Goal: Task Accomplishment & Management: Complete application form

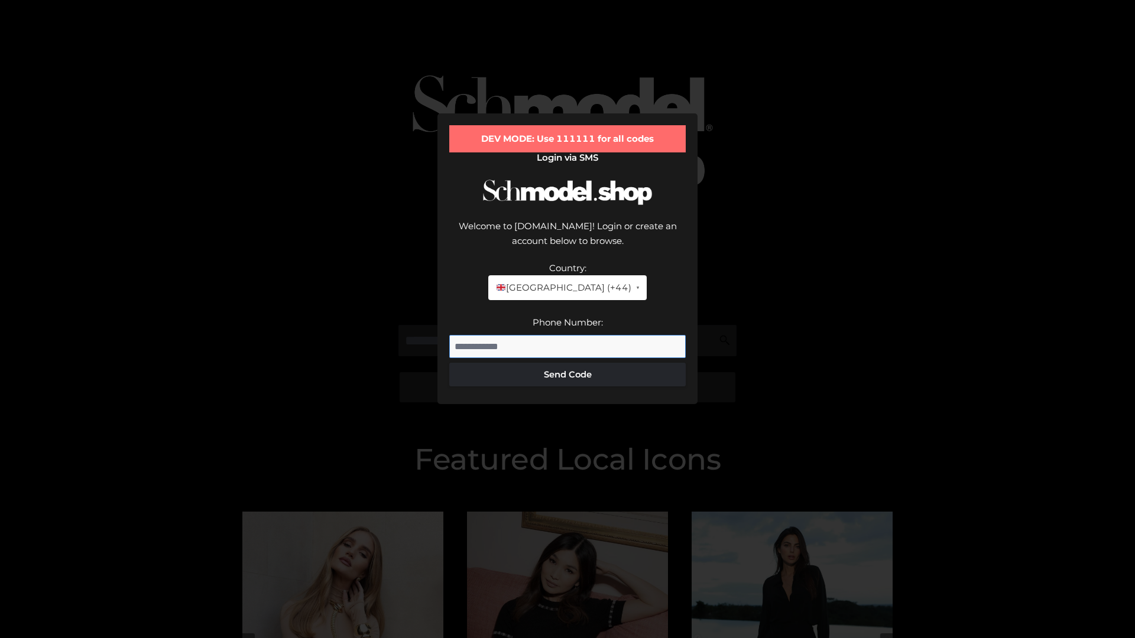
click at [567, 335] on input "Phone Number:" at bounding box center [567, 347] width 236 height 24
type input "**********"
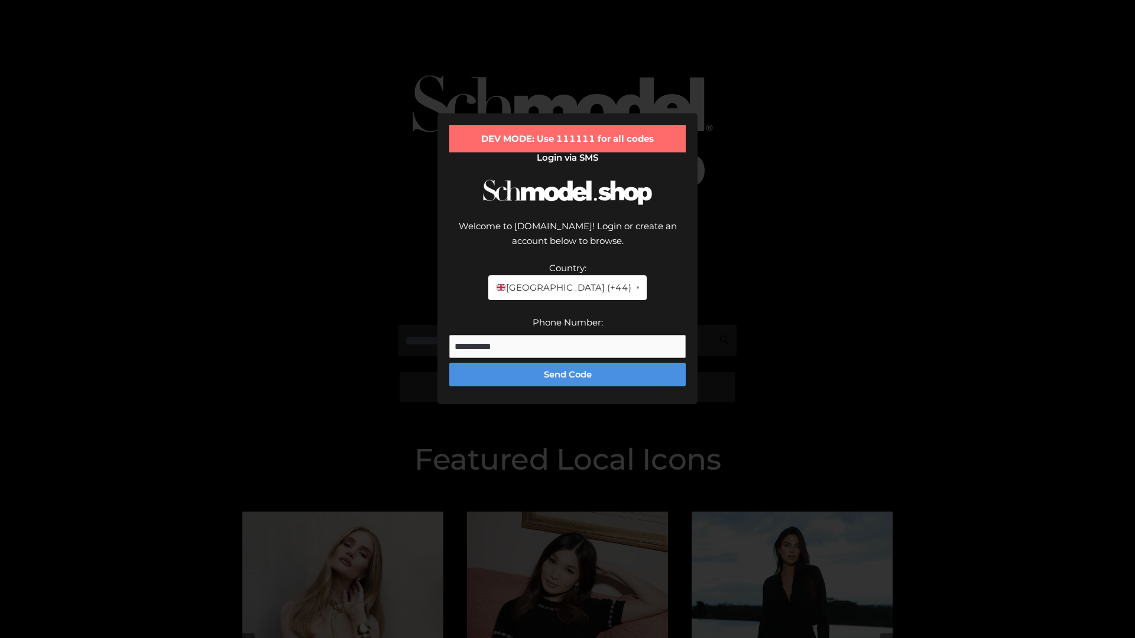
click at [567, 363] on button "Send Code" at bounding box center [567, 375] width 236 height 24
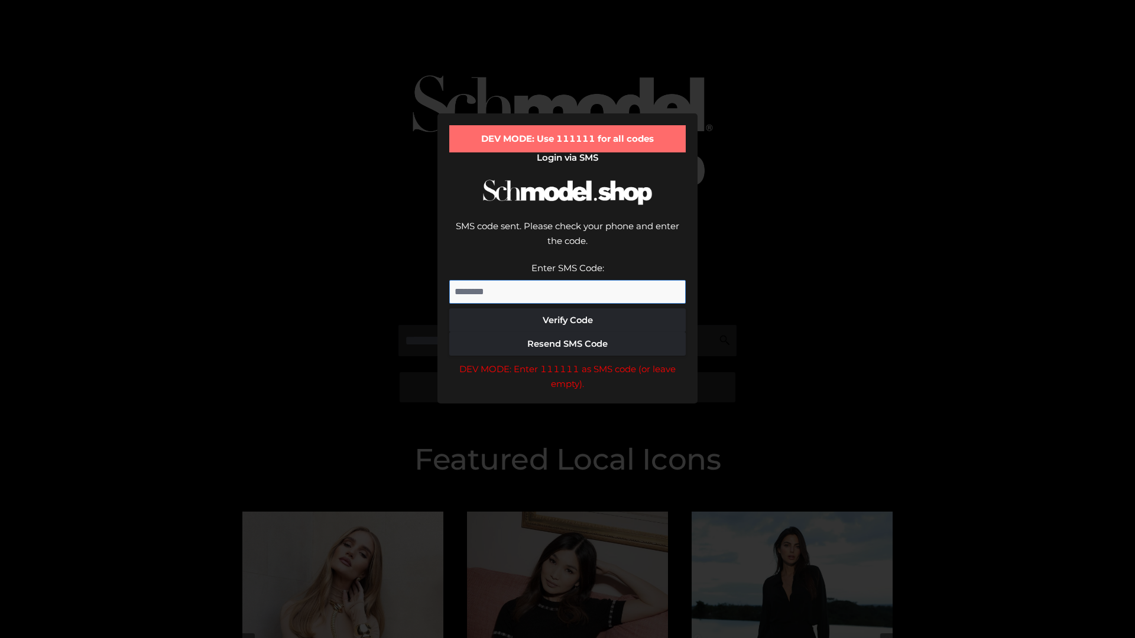
click at [567, 280] on input "Enter SMS Code:" at bounding box center [567, 292] width 236 height 24
type input "******"
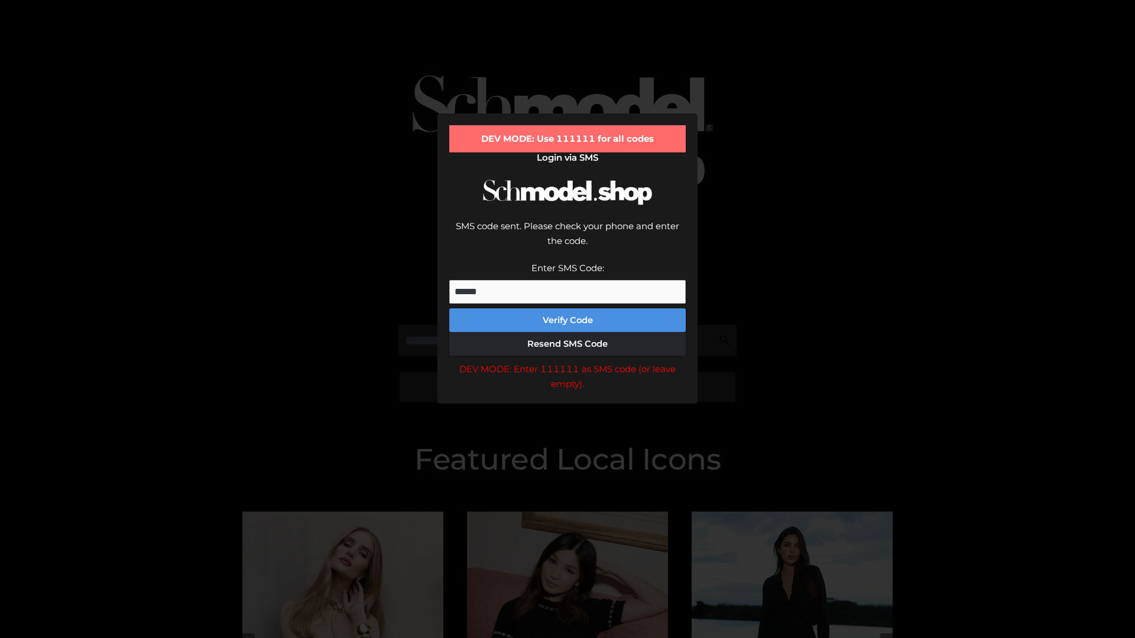
click at [567, 309] on button "Verify Code" at bounding box center [567, 321] width 236 height 24
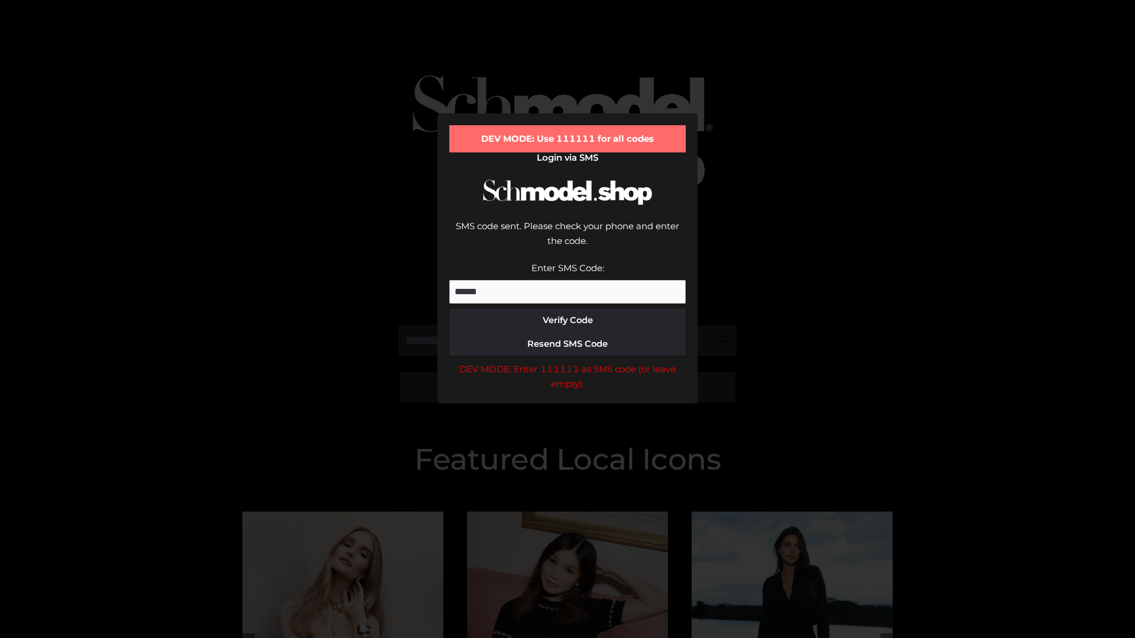
click at [567, 362] on div "DEV MODE: Enter 111111 as SMS code (or leave empty)." at bounding box center [567, 377] width 236 height 30
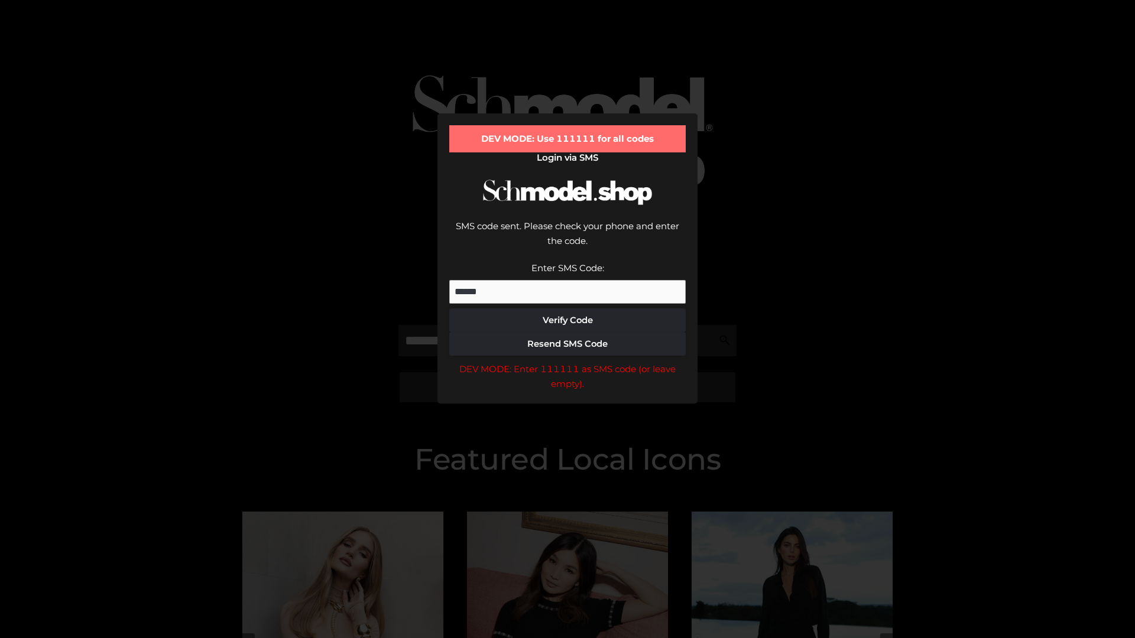
click at [567, 362] on div "DEV MODE: Enter 111111 as SMS code (or leave empty)." at bounding box center [567, 377] width 236 height 30
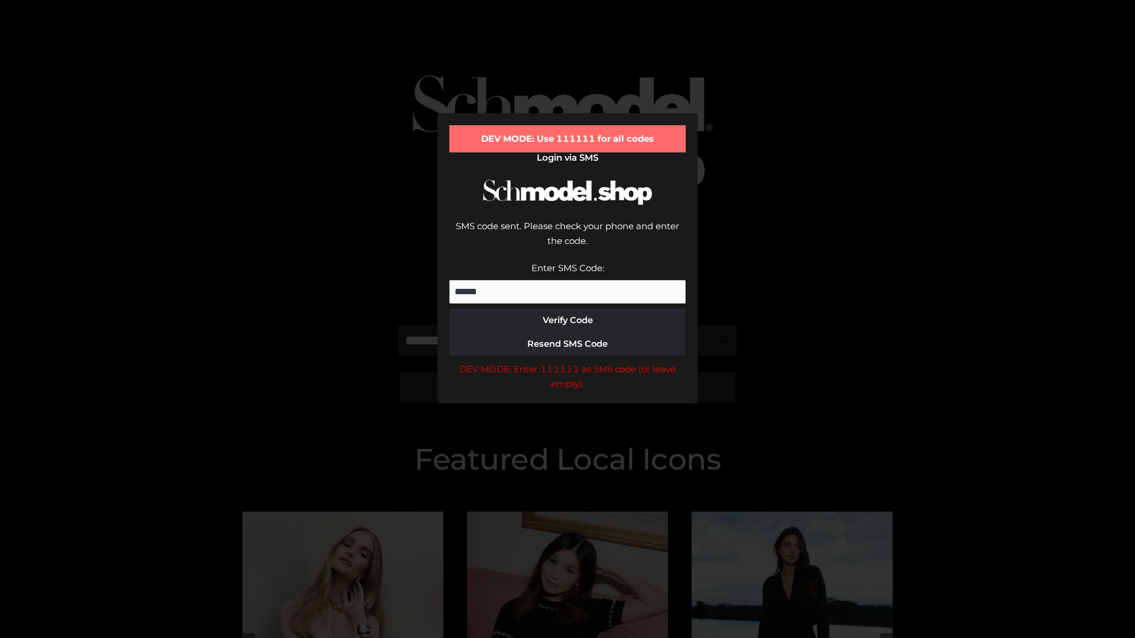
click at [567, 362] on div "DEV MODE: Enter 111111 as SMS code (or leave empty)." at bounding box center [567, 377] width 236 height 30
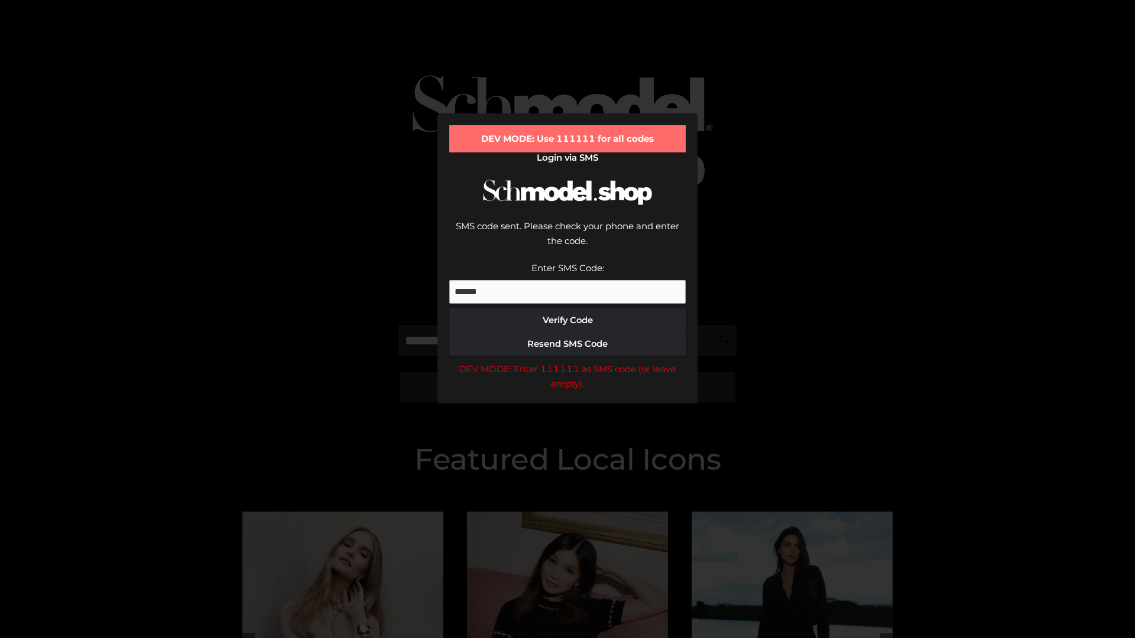
click at [567, 362] on div "DEV MODE: Enter 111111 as SMS code (or leave empty)." at bounding box center [567, 377] width 236 height 30
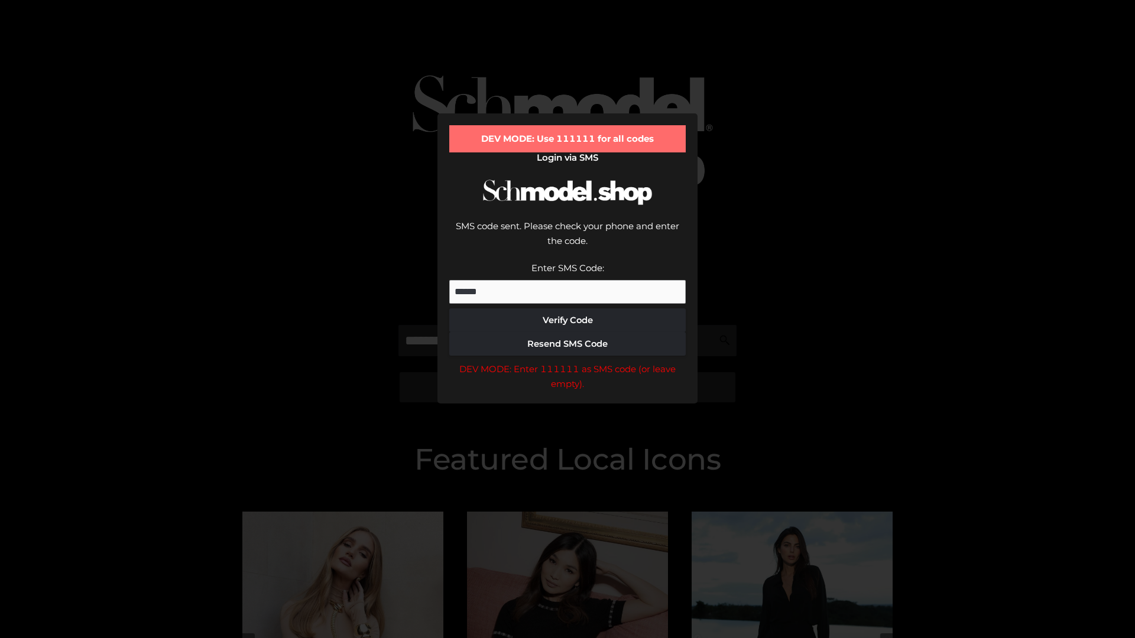
click at [567, 362] on div "DEV MODE: Enter 111111 as SMS code (or leave empty)." at bounding box center [567, 377] width 236 height 30
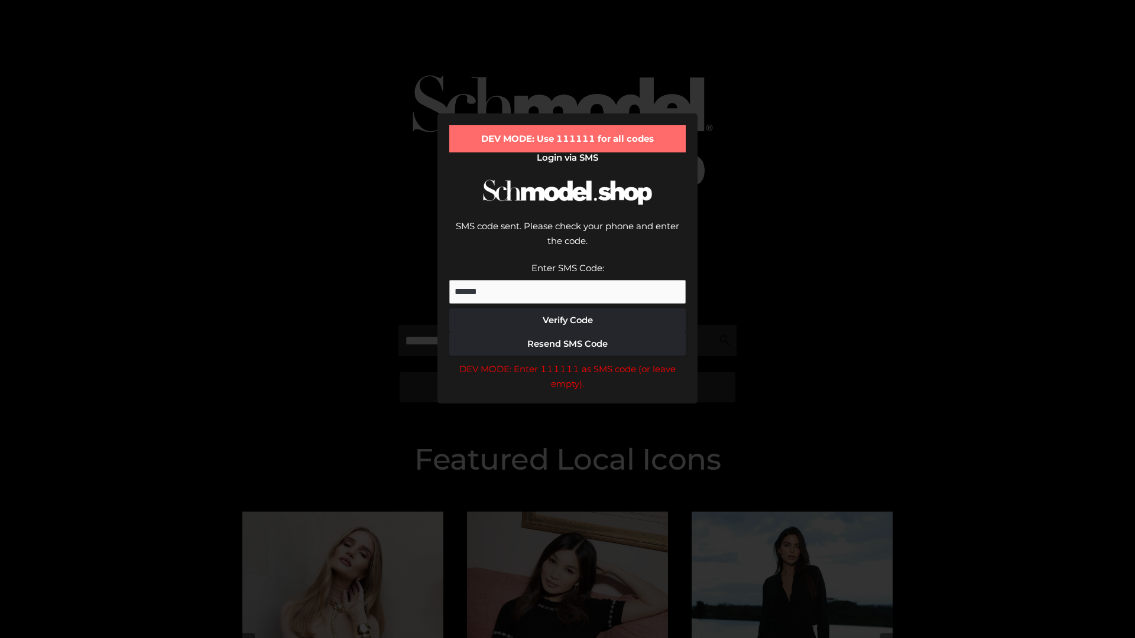
click at [567, 362] on div "DEV MODE: Enter 111111 as SMS code (or leave empty)." at bounding box center [567, 377] width 236 height 30
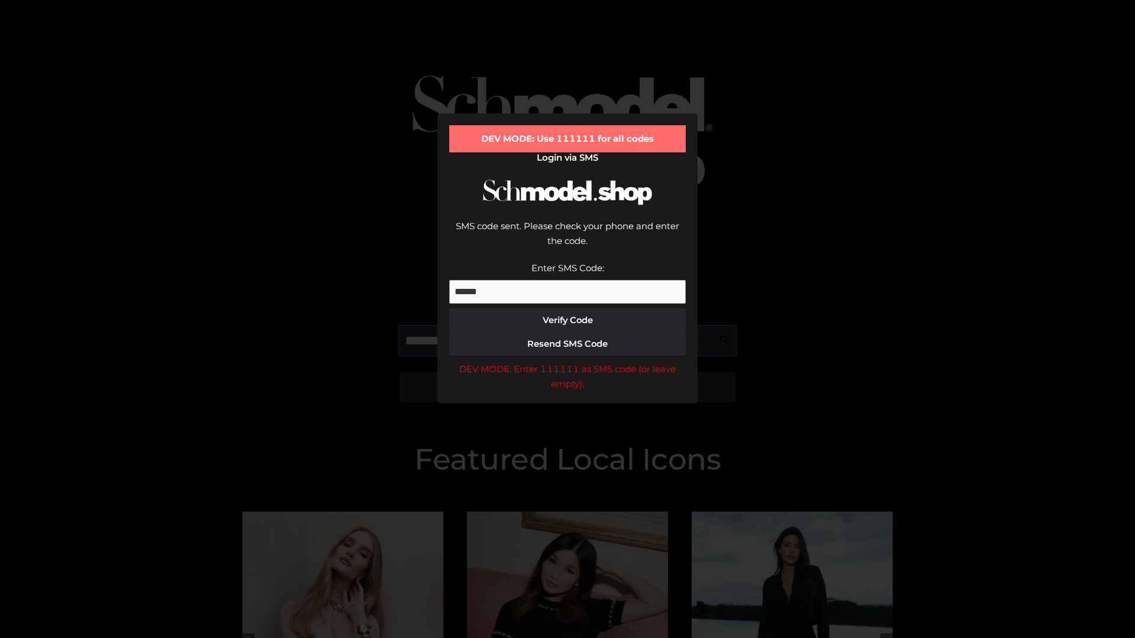
scroll to position [0, 61]
click at [567, 362] on div "DEV MODE: Enter 111111 as SMS code (or leave empty)." at bounding box center [567, 377] width 236 height 30
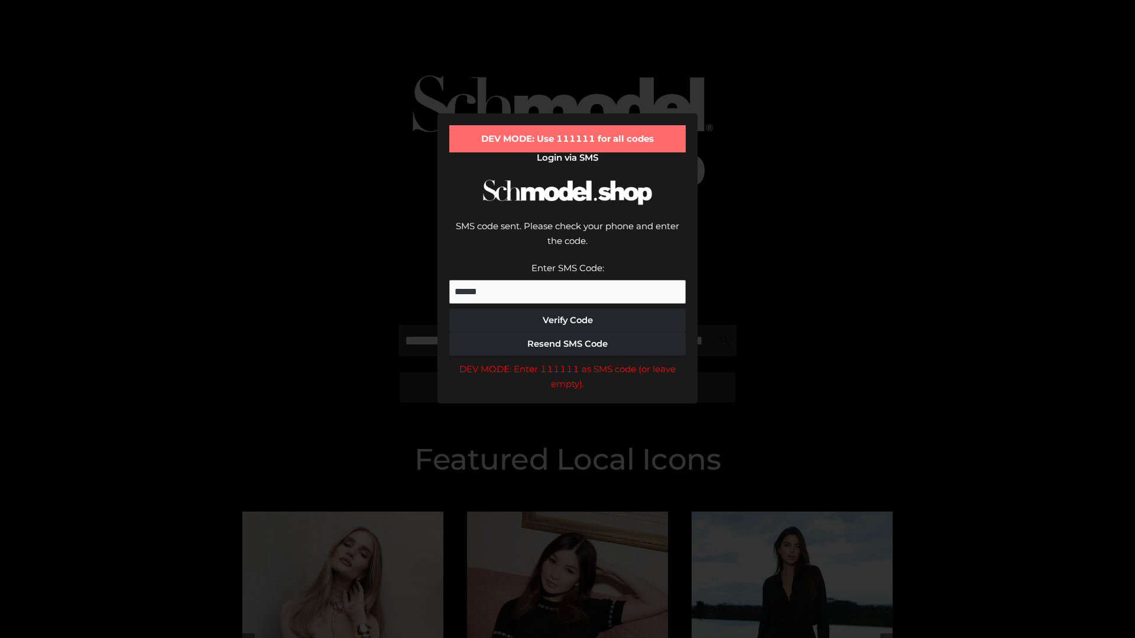
click at [567, 362] on div "DEV MODE: Enter 111111 as SMS code (or leave empty)." at bounding box center [567, 377] width 236 height 30
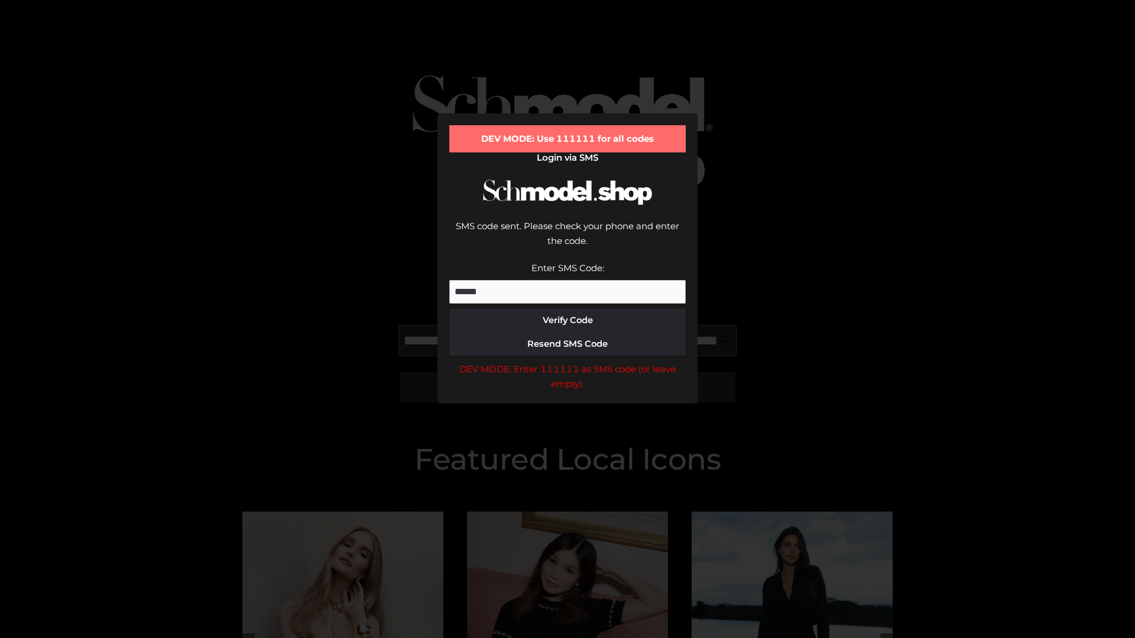
scroll to position [0, 129]
click at [567, 362] on div "DEV MODE: Enter 111111 as SMS code (or leave empty)." at bounding box center [567, 377] width 236 height 30
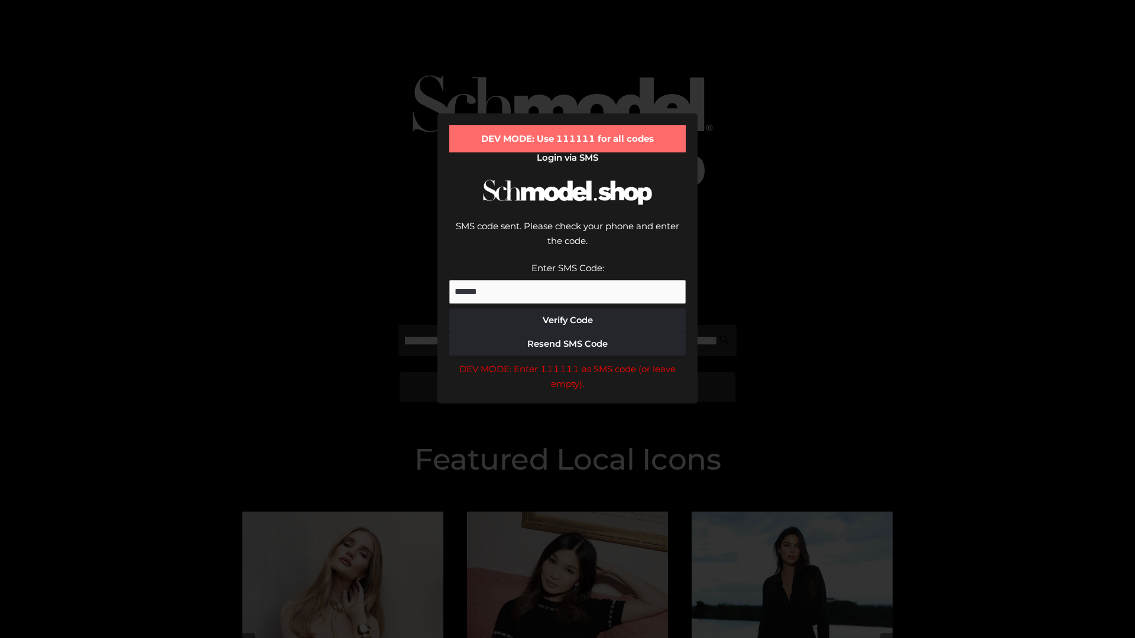
click at [567, 362] on div "DEV MODE: Enter 111111 as SMS code (or leave empty)." at bounding box center [567, 377] width 236 height 30
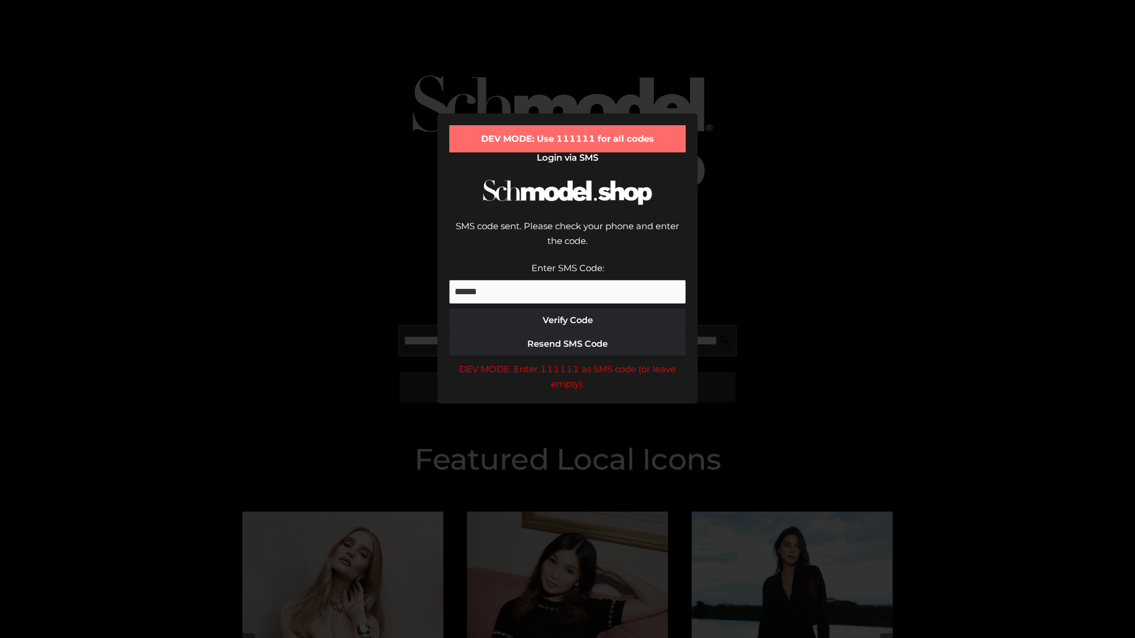
scroll to position [0, 200]
click at [567, 362] on div "DEV MODE: Enter 111111 as SMS code (or leave empty)." at bounding box center [567, 377] width 236 height 30
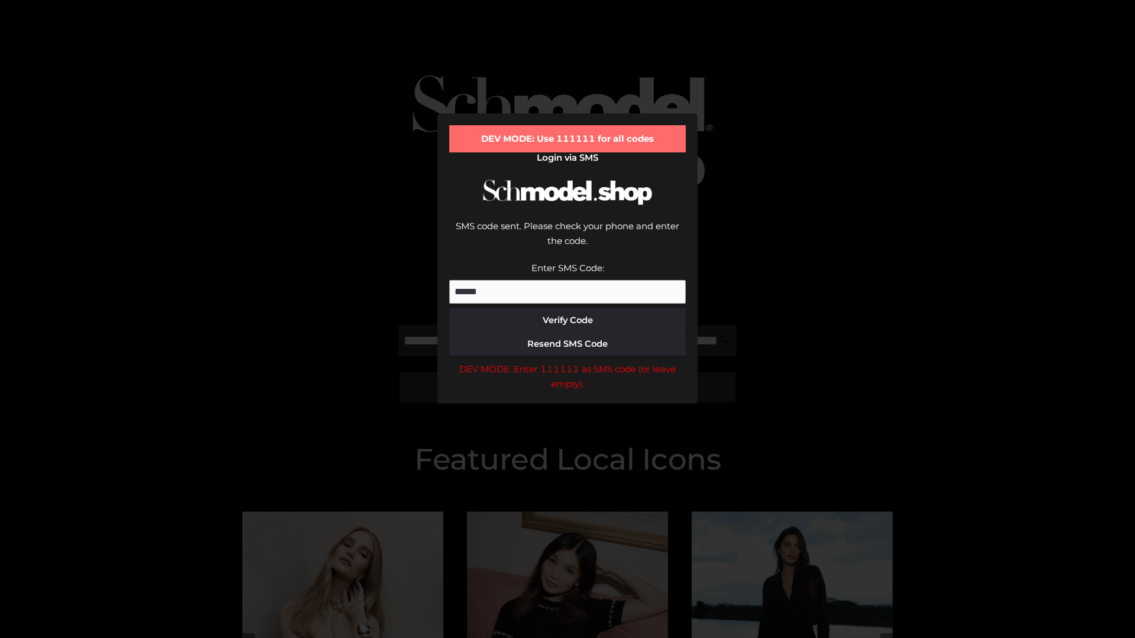
click at [567, 362] on div "DEV MODE: Enter 111111 as SMS code (or leave empty)." at bounding box center [567, 377] width 236 height 30
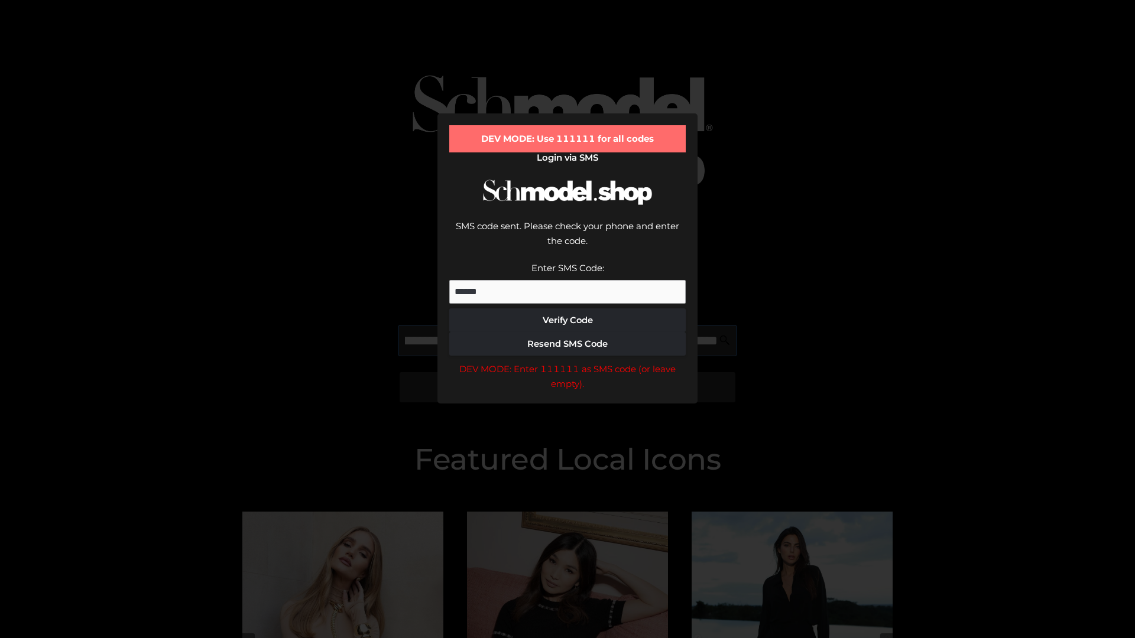
scroll to position [0, 275]
click at [567, 362] on div "DEV MODE: Enter 111111 as SMS code (or leave empty)." at bounding box center [567, 377] width 236 height 30
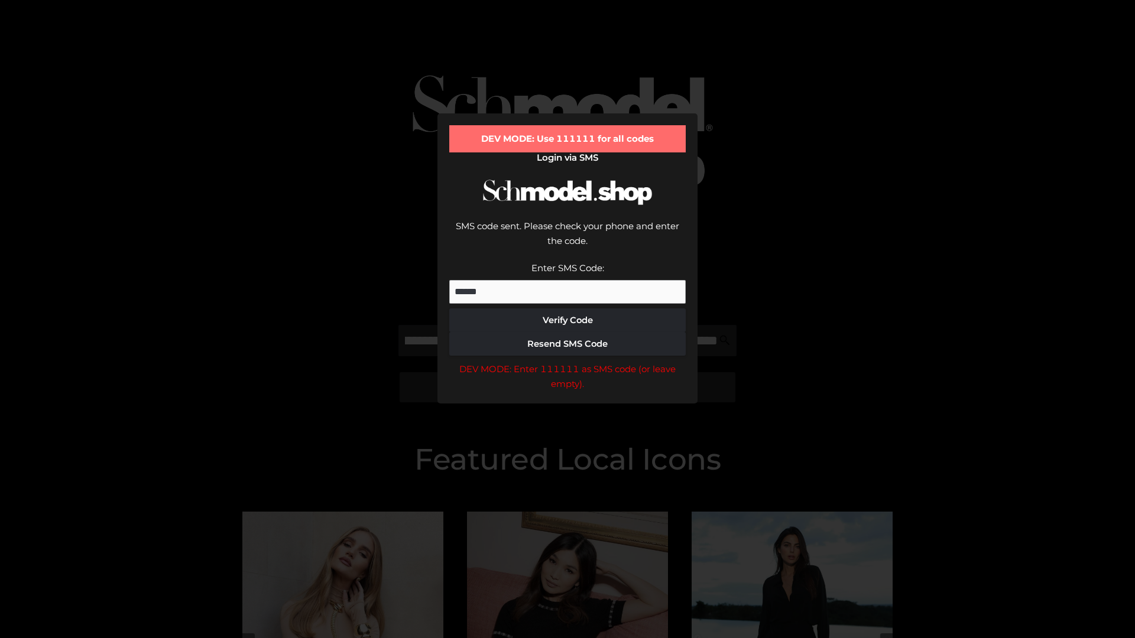
click at [567, 362] on div "DEV MODE: Enter 111111 as SMS code (or leave empty)." at bounding box center [567, 377] width 236 height 30
type input "**********"
